Goal: Task Accomplishment & Management: Manage account settings

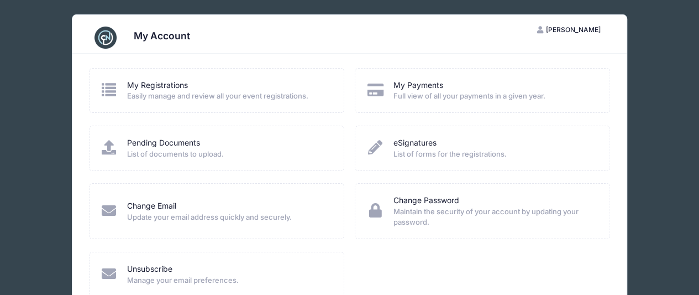
click at [282, 156] on span "List of documents to upload." at bounding box center [228, 154] width 202 height 11
click at [234, 91] on span "Easily manage and review all your event registrations." at bounding box center [228, 96] width 202 height 11
click at [129, 84] on link "My Registrations" at bounding box center [157, 86] width 61 height 12
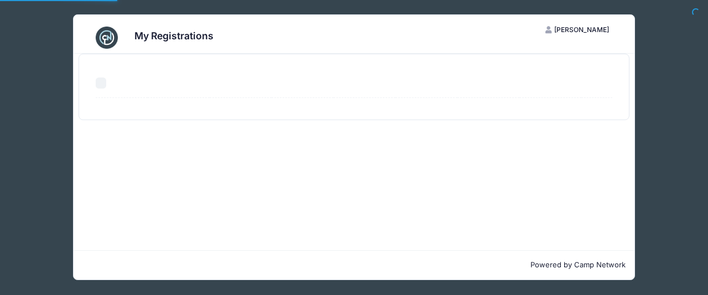
select select "50"
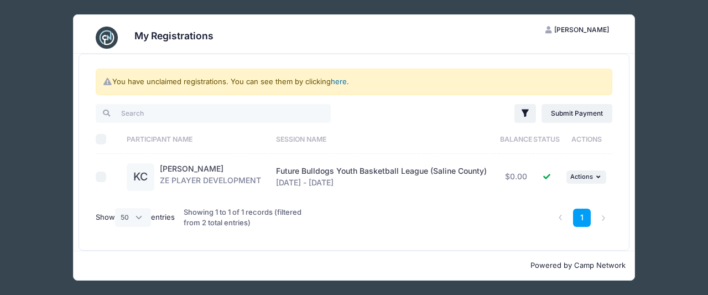
click at [338, 79] on link "here" at bounding box center [339, 81] width 16 height 9
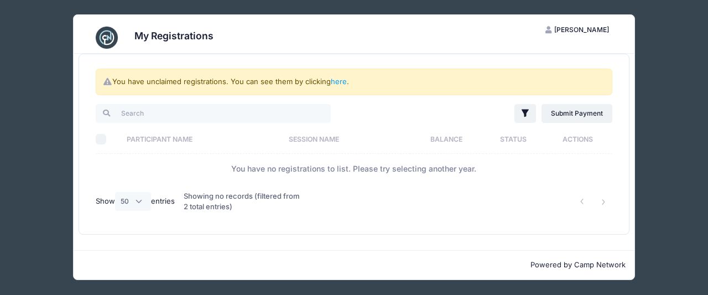
click at [90, 142] on div "Filter Filter Options Show: Current Registrations Past Registratations Pending …" at bounding box center [353, 160] width 527 height 117
click at [104, 141] on input "Select All" at bounding box center [101, 139] width 11 height 11
checkbox input "true"
click at [472, 131] on th "Balance" at bounding box center [446, 138] width 73 height 29
click at [339, 80] on link "here" at bounding box center [339, 81] width 16 height 9
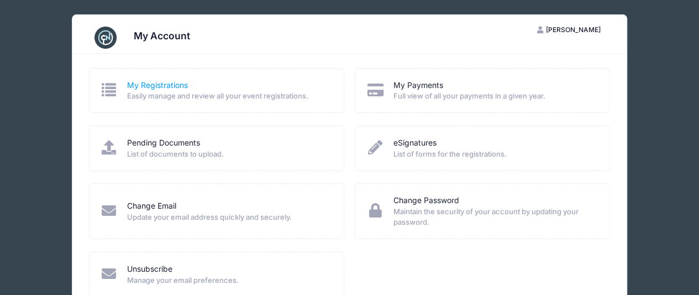
click at [147, 88] on link "My Registrations" at bounding box center [157, 86] width 61 height 12
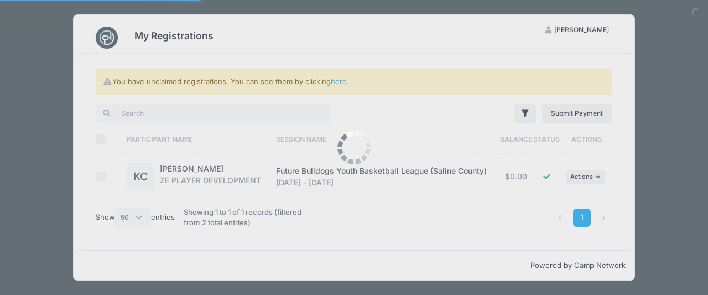
select select "50"
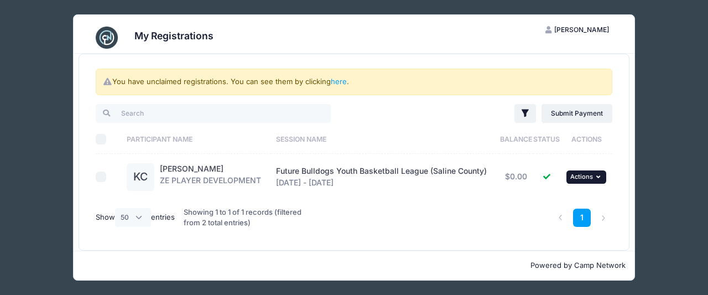
click at [588, 181] on button "... Actions" at bounding box center [586, 176] width 40 height 13
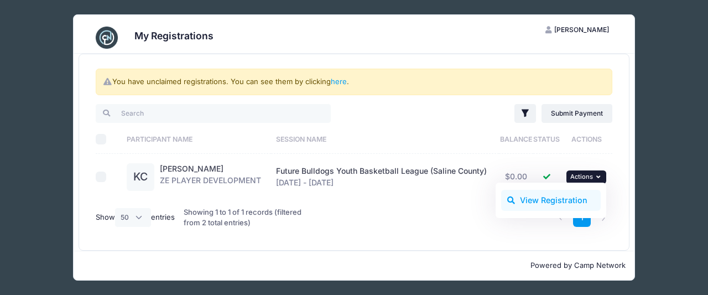
click at [570, 197] on link "View Registration" at bounding box center [551, 200] width 100 height 21
